Goal: Information Seeking & Learning: Compare options

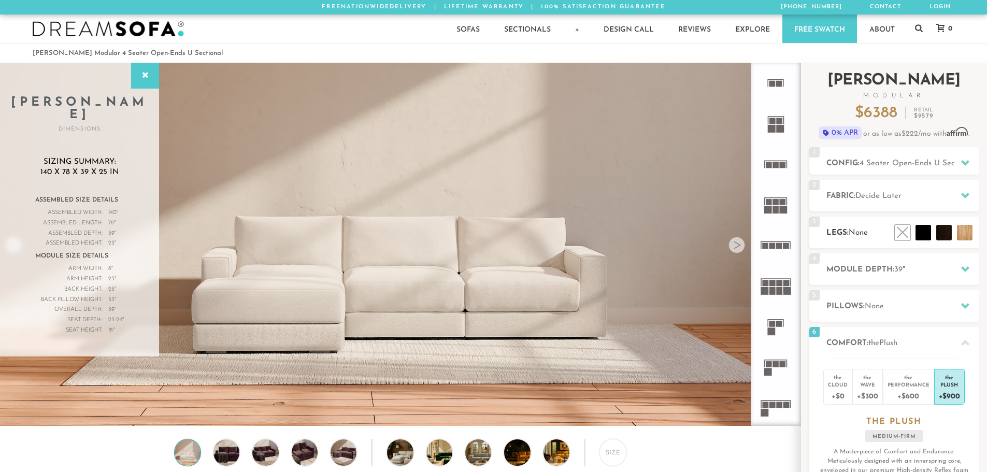
scroll to position [12129, 979]
click at [964, 194] on icon at bounding box center [965, 195] width 8 height 8
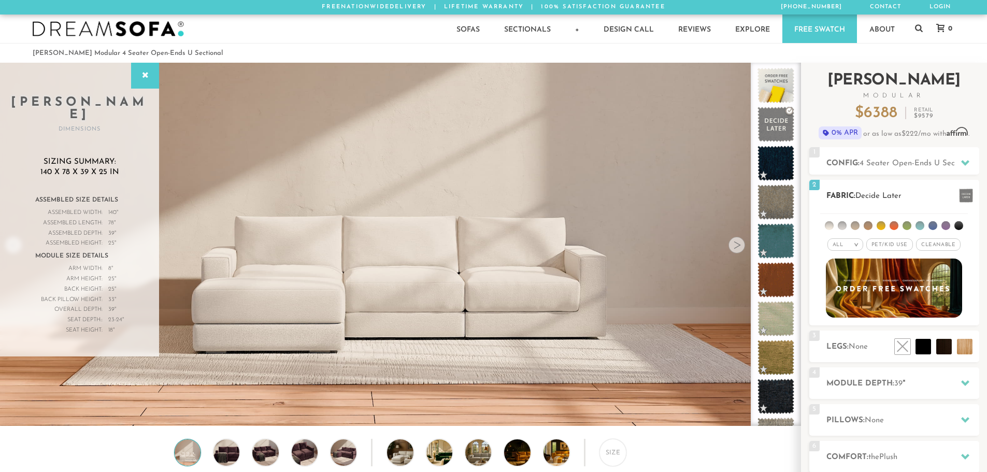
click at [839, 243] on em "All" at bounding box center [837, 245] width 11 height 6
click at [838, 269] on li "Tier" at bounding box center [845, 272] width 36 height 15
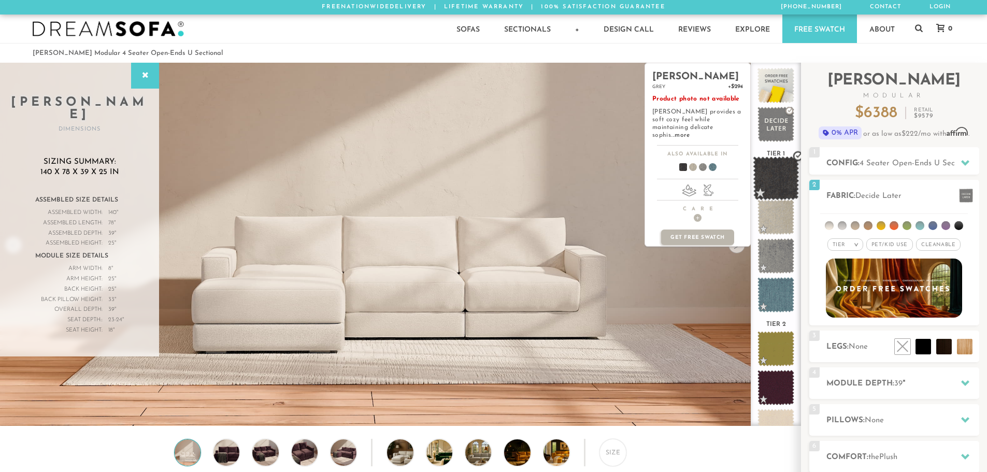
click at [768, 179] on span at bounding box center [776, 178] width 46 height 44
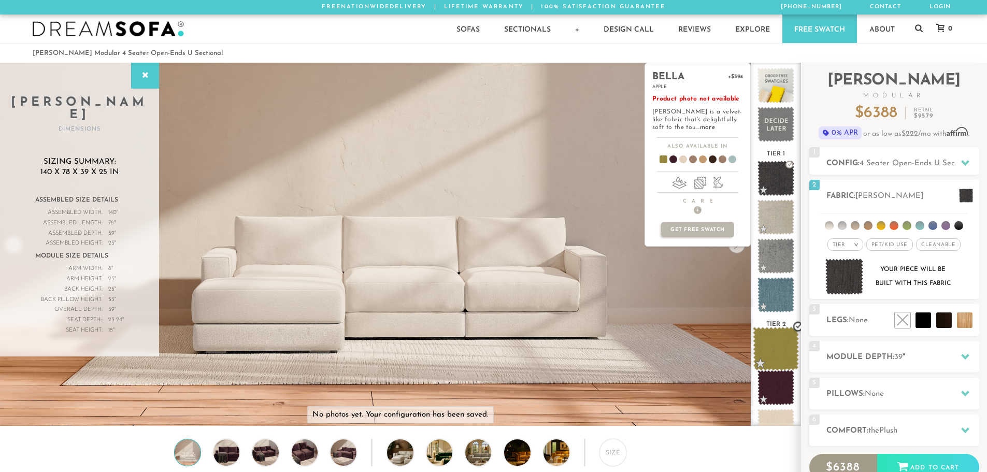
click at [768, 345] on span at bounding box center [776, 349] width 46 height 44
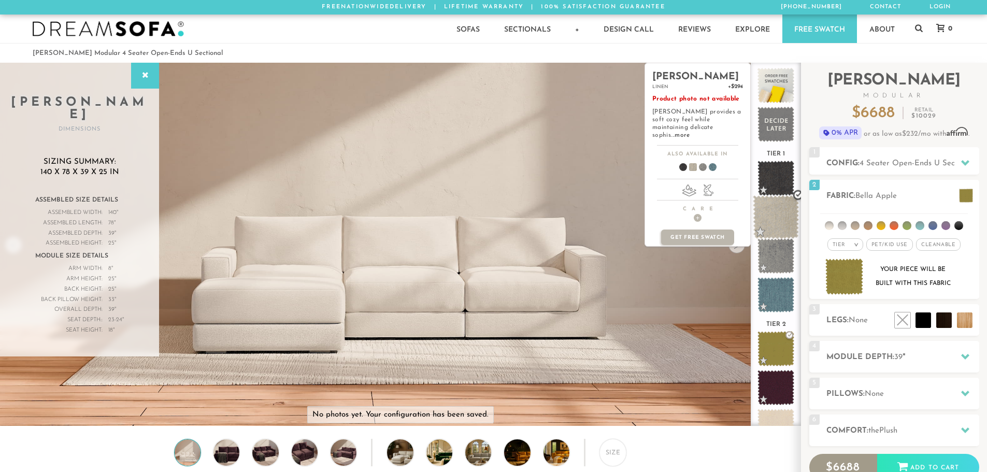
click at [773, 206] on span at bounding box center [776, 217] width 46 height 44
click at [769, 218] on span at bounding box center [776, 217] width 46 height 44
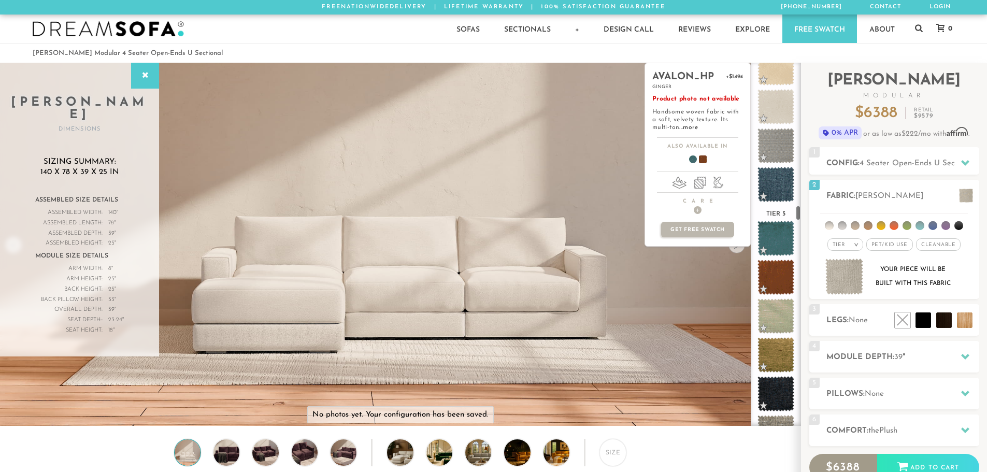
scroll to position [3341, 0]
click at [770, 232] on span at bounding box center [776, 239] width 46 height 44
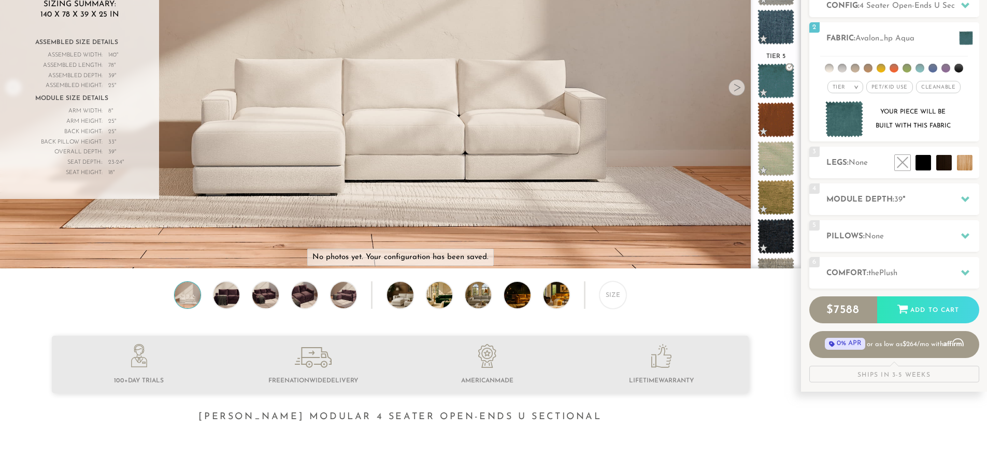
scroll to position [156, 0]
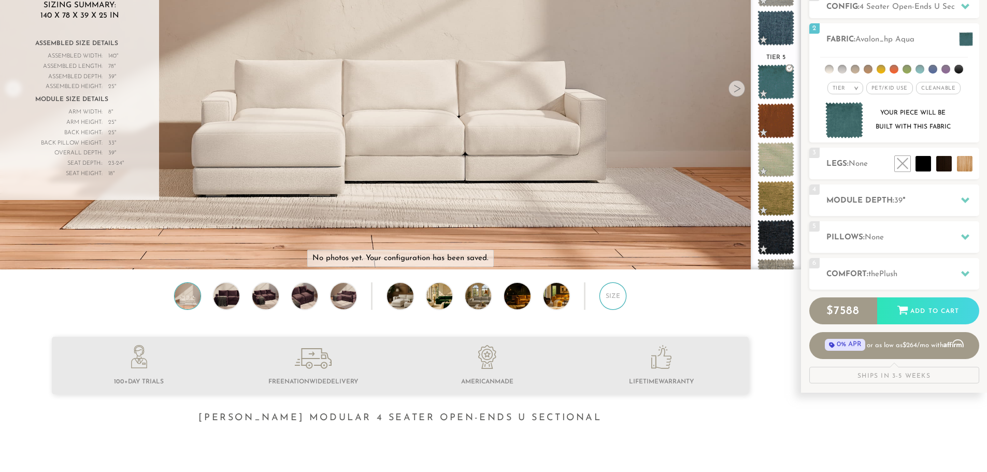
click at [611, 299] on div "Size" at bounding box center [612, 295] width 27 height 27
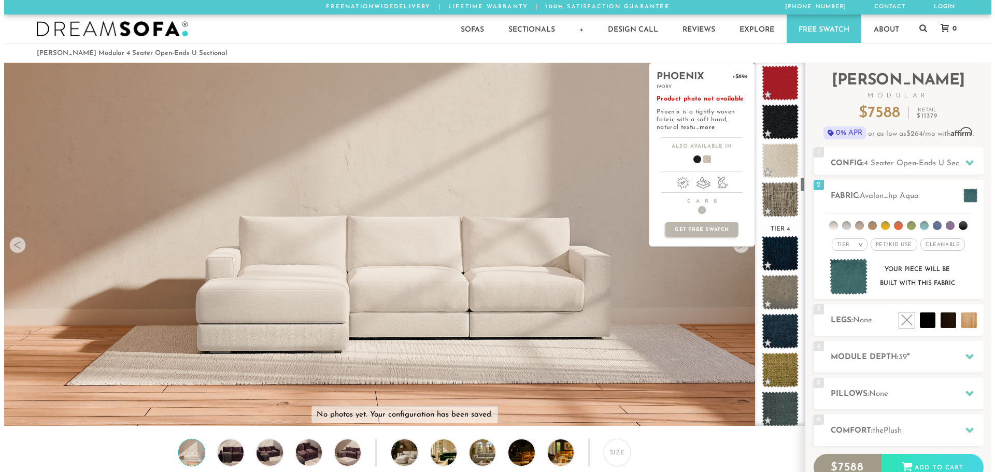
scroll to position [2674, 0]
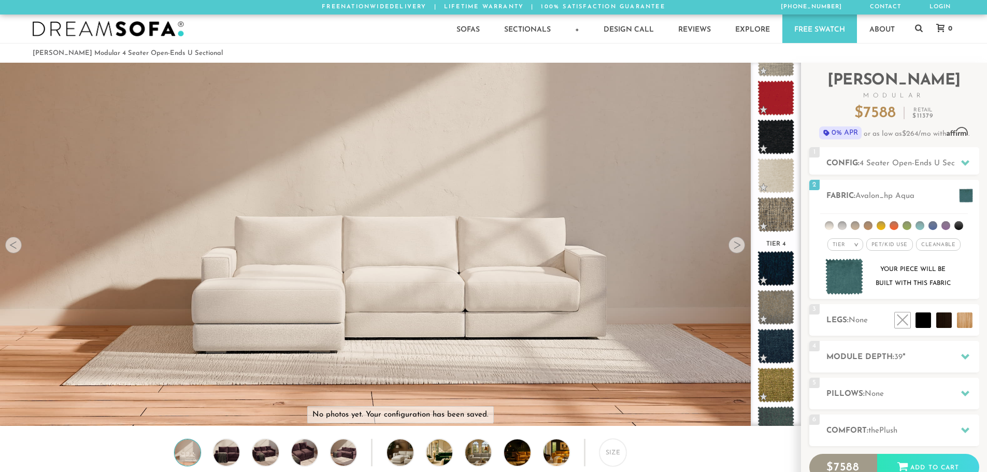
click at [681, 141] on img at bounding box center [400, 131] width 800 height 267
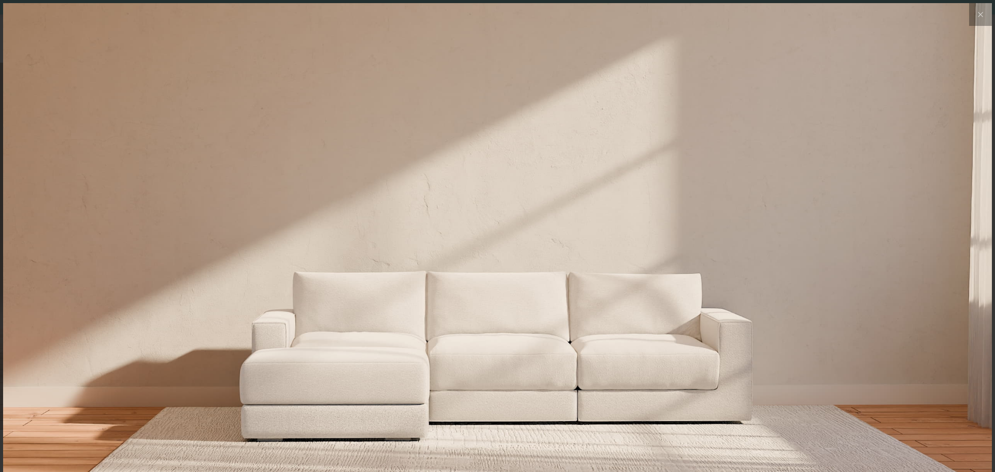
scroll to position [12144, 987]
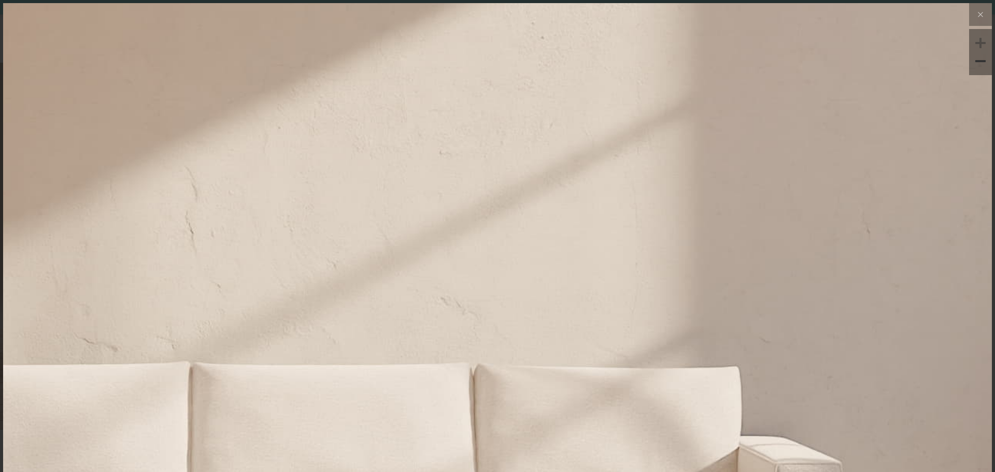
click at [789, 175] on img at bounding box center [332, 155] width 1977 height 659
click at [972, 60] on div at bounding box center [980, 61] width 16 height 16
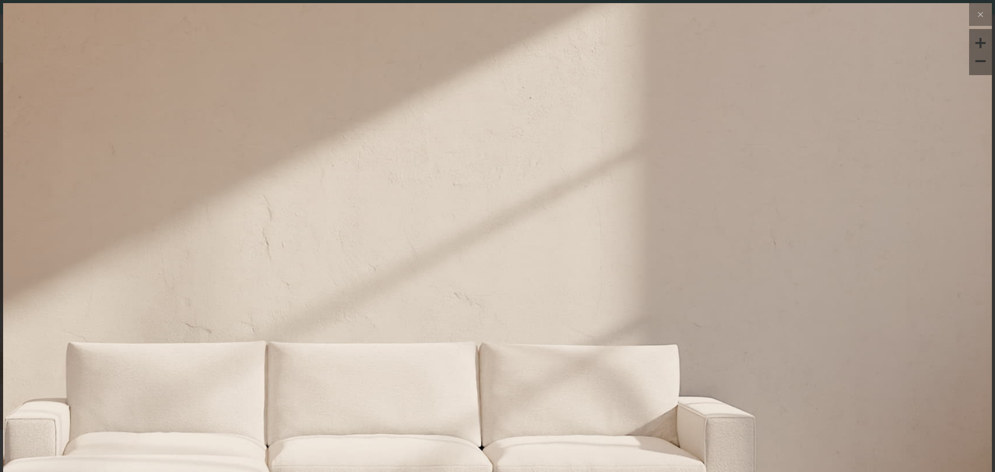
click at [604, 95] on img at bounding box center [373, 186] width 1482 height 494
click at [582, 94] on img at bounding box center [373, 186] width 1482 height 494
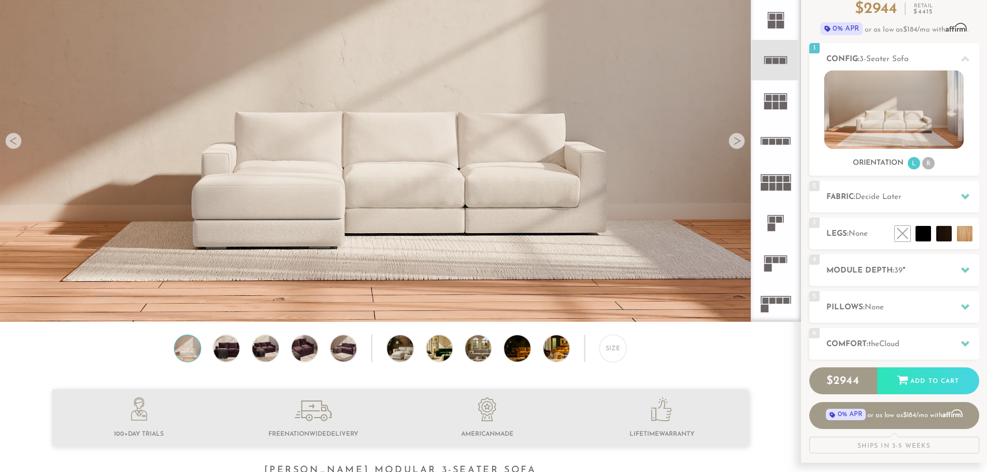
scroll to position [104, 0]
click at [963, 194] on icon at bounding box center [965, 197] width 8 height 8
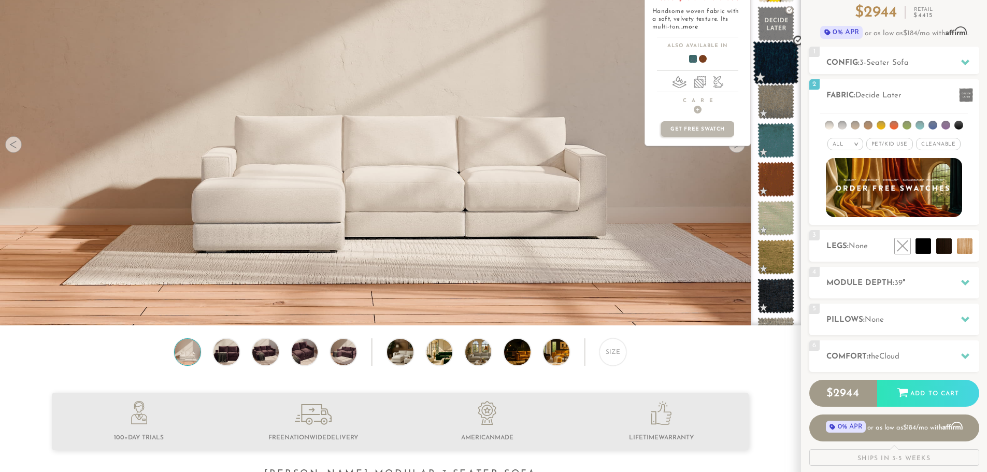
scroll to position [0, 0]
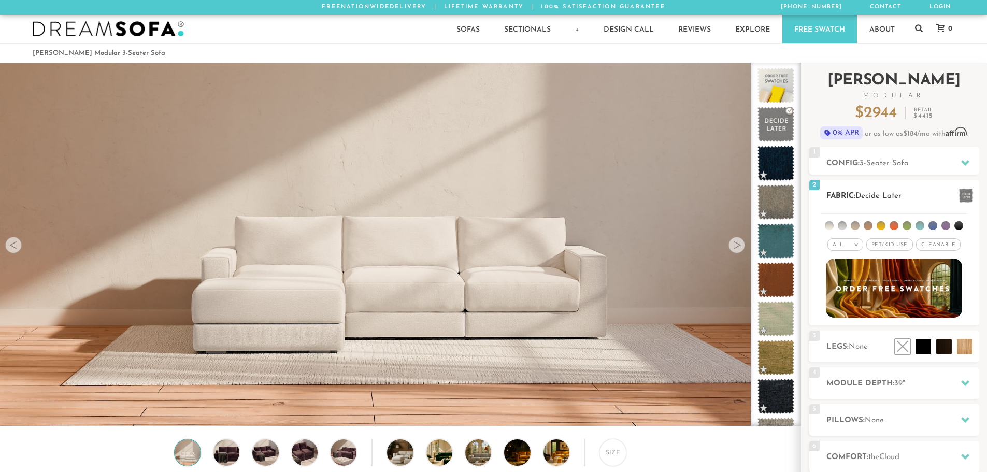
click at [838, 241] on div "All >" at bounding box center [845, 244] width 36 height 12
click at [836, 270] on li "Tier" at bounding box center [845, 272] width 36 height 15
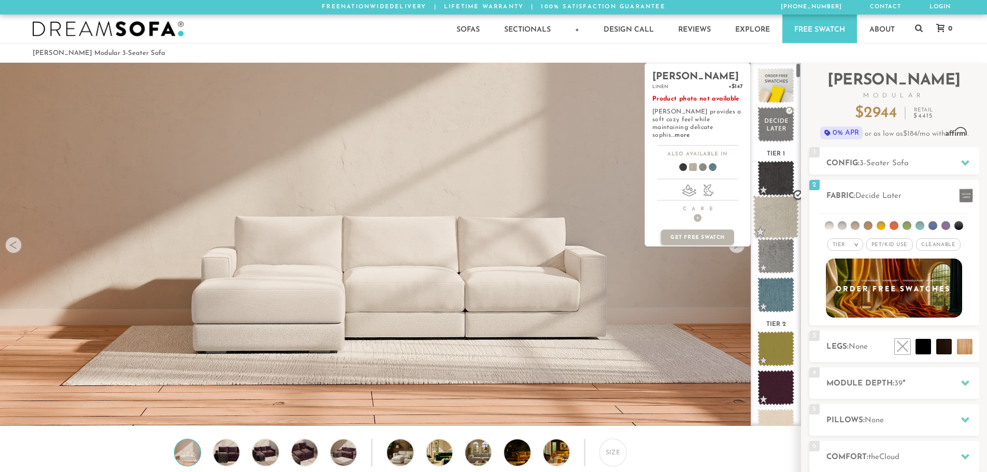
click at [766, 206] on span at bounding box center [776, 217] width 46 height 44
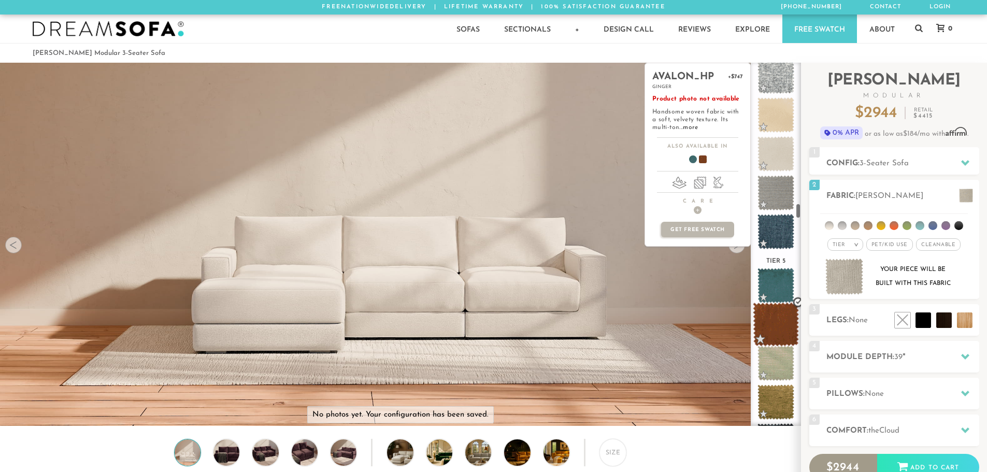
scroll to position [3295, 0]
click at [776, 279] on span at bounding box center [776, 285] width 46 height 44
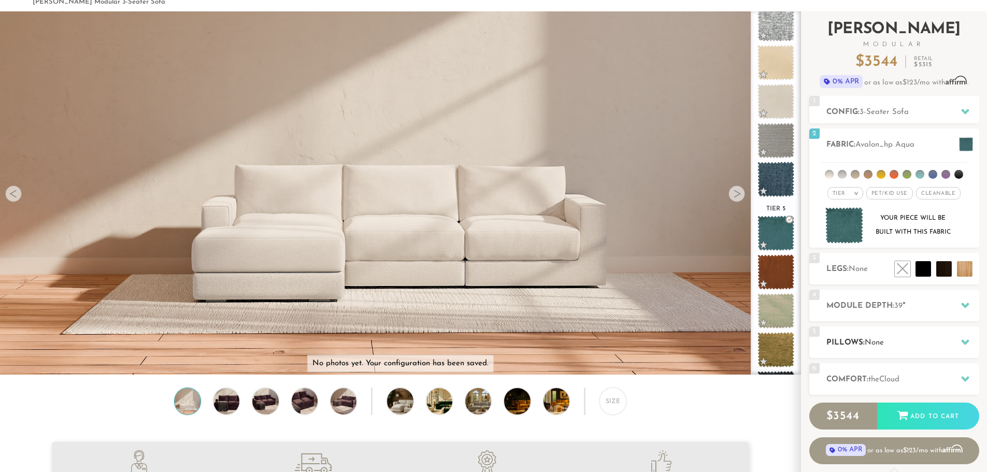
scroll to position [52, 0]
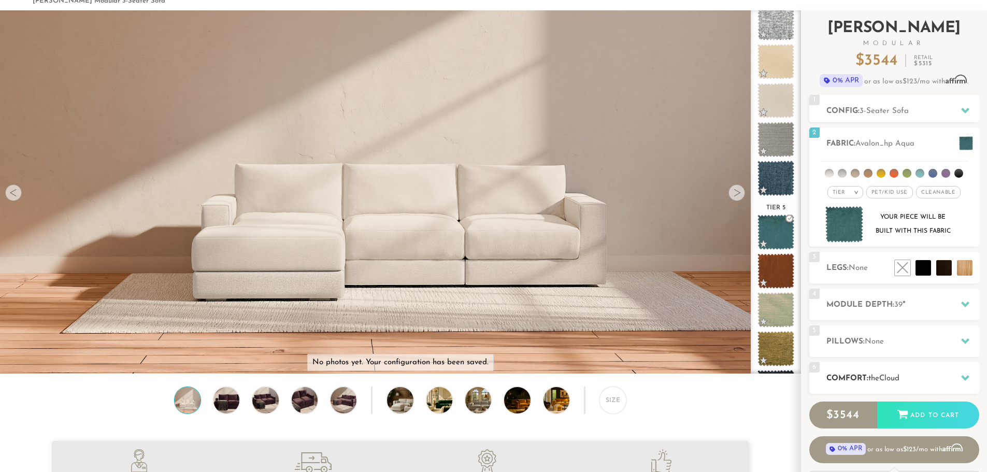
click at [847, 378] on h2 "Comfort: the Cloud" at bounding box center [902, 378] width 153 height 12
